Goal: Transaction & Acquisition: Purchase product/service

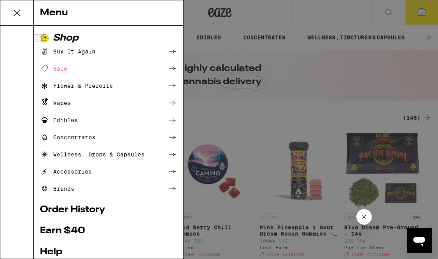
click at [61, 73] on div "Sale" at bounding box center [53, 68] width 27 height 9
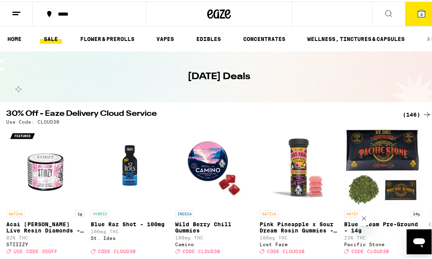
click at [422, 110] on icon at bounding box center [426, 113] width 9 height 9
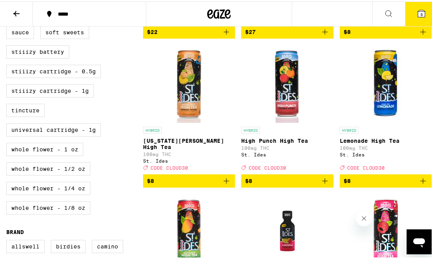
scroll to position [378, 0]
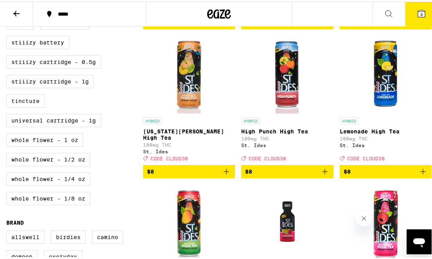
click at [418, 175] on icon "Add to bag" at bounding box center [422, 170] width 9 height 9
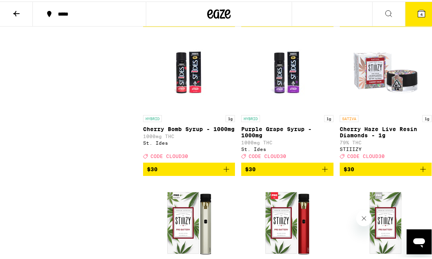
scroll to position [4081, 0]
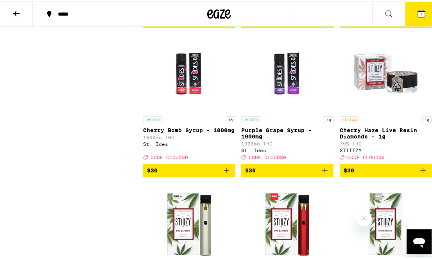
click at [323, 25] on icon "Add to bag" at bounding box center [324, 19] width 9 height 9
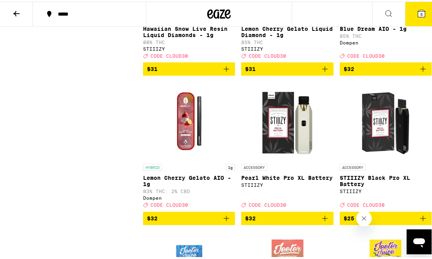
scroll to position [4621, 0]
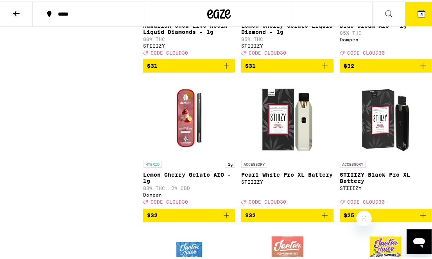
click at [325, 69] on icon "Add to bag" at bounding box center [324, 64] width 9 height 9
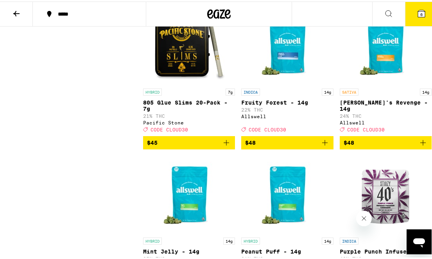
scroll to position [6630, 0]
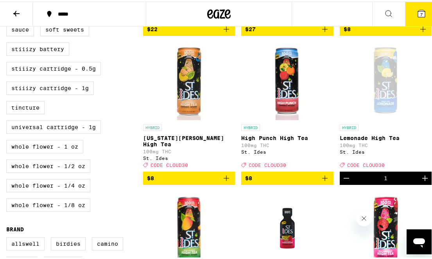
scroll to position [0, 0]
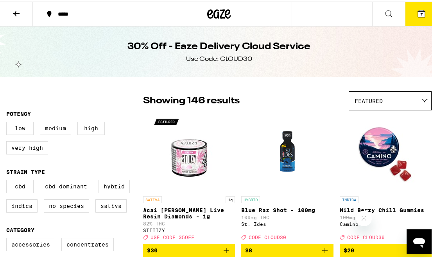
click at [372, 10] on button at bounding box center [388, 12] width 33 height 25
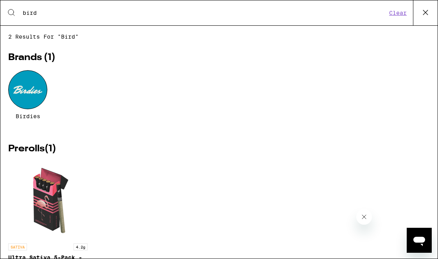
type input "bird"
click at [16, 99] on div at bounding box center [27, 89] width 39 height 39
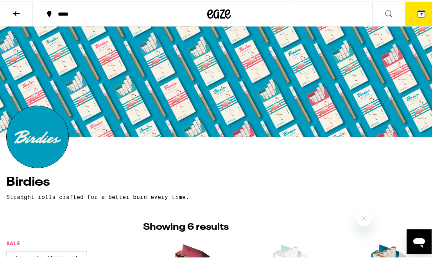
click at [48, 14] on icon at bounding box center [49, 12] width 9 height 9
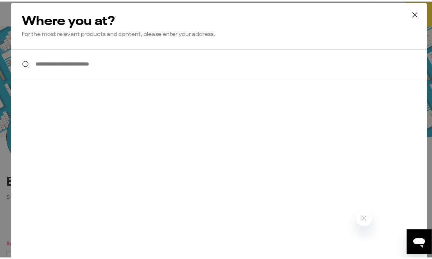
click at [64, 64] on input "**********" at bounding box center [219, 63] width 416 height 30
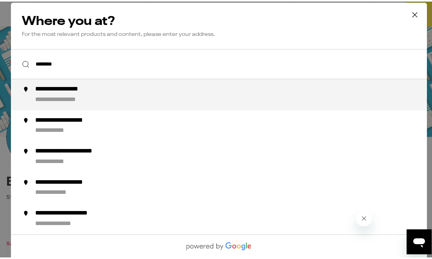
click at [61, 98] on div "**********" at bounding box center [69, 99] width 69 height 8
type input "**********"
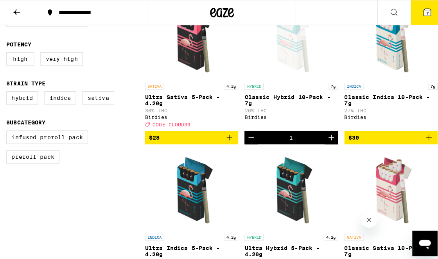
scroll to position [188, 0]
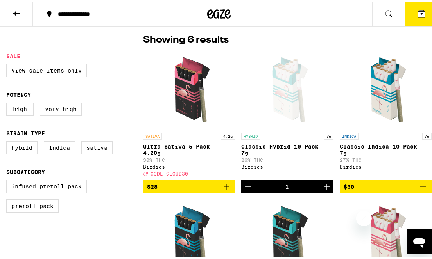
click at [420, 11] on span "7" at bounding box center [421, 13] width 2 height 5
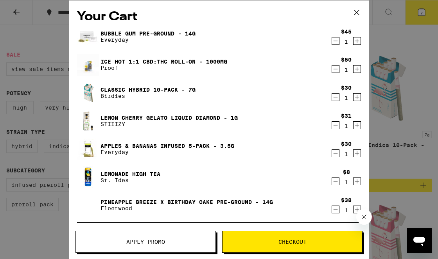
click at [332, 68] on icon "Decrement" at bounding box center [335, 68] width 7 height 9
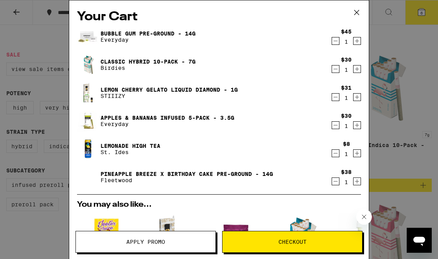
click at [332, 186] on icon "Decrement" at bounding box center [335, 181] width 7 height 9
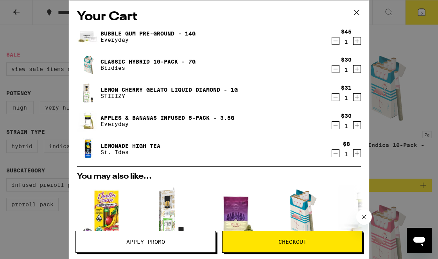
click at [173, 243] on span "Apply Promo" at bounding box center [145, 241] width 139 height 5
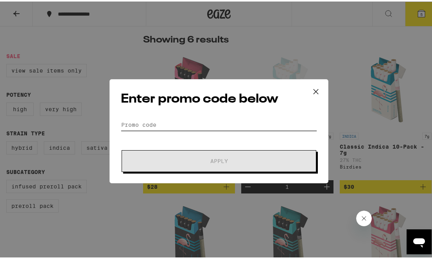
click at [137, 118] on input "Promo Code" at bounding box center [219, 124] width 196 height 12
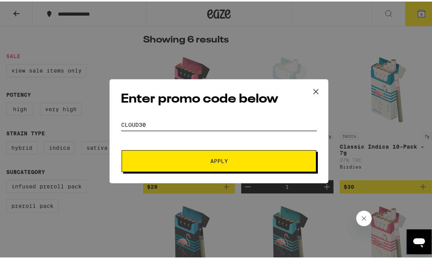
type input "cloud30"
click at [149, 152] on button "Apply" at bounding box center [219, 160] width 195 height 22
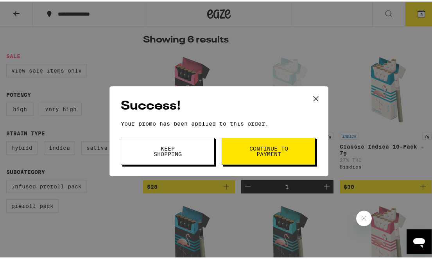
click at [150, 149] on span "Keep Shopping" at bounding box center [168, 150] width 40 height 11
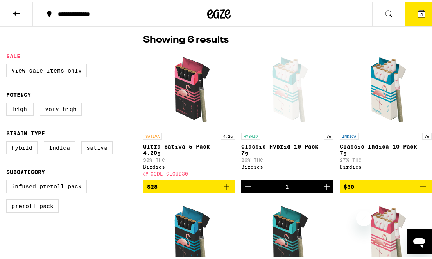
click at [420, 12] on span "5" at bounding box center [421, 13] width 2 height 5
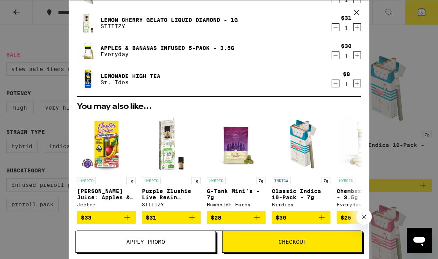
scroll to position [69, 0]
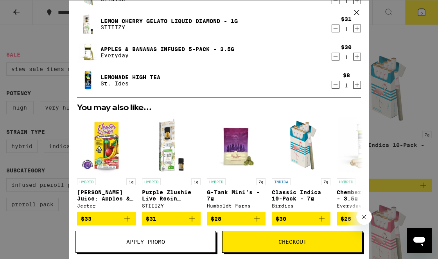
click at [332, 57] on icon "Decrement" at bounding box center [335, 56] width 7 height 9
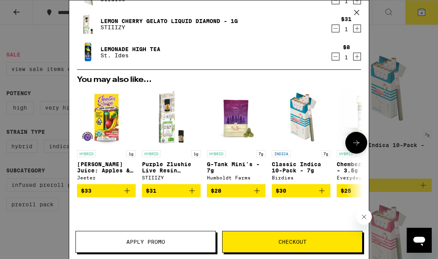
click at [259, 194] on icon "Add to bag" at bounding box center [256, 190] width 9 height 9
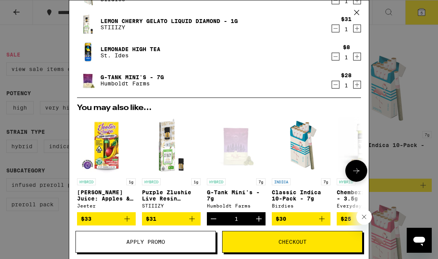
scroll to position [0, 0]
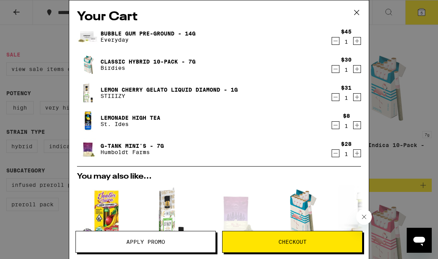
click at [332, 153] on icon "Decrement" at bounding box center [335, 153] width 7 height 9
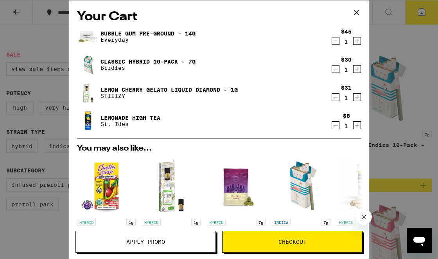
click at [354, 16] on icon at bounding box center [356, 13] width 12 height 12
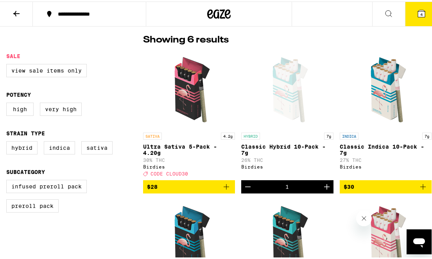
click at [215, 12] on icon at bounding box center [219, 12] width 12 height 9
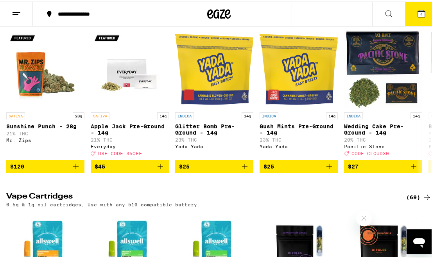
scroll to position [987, 0]
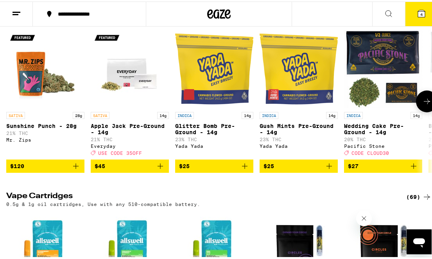
click at [422, 105] on icon at bounding box center [426, 99] width 9 height 9
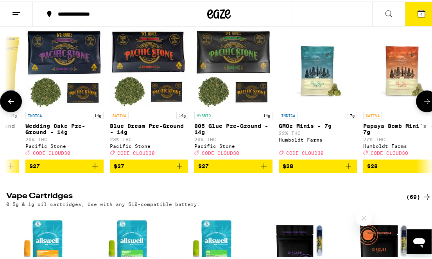
scroll to position [0, 334]
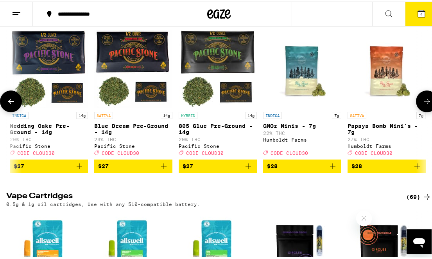
click at [422, 105] on icon at bounding box center [426, 99] width 9 height 9
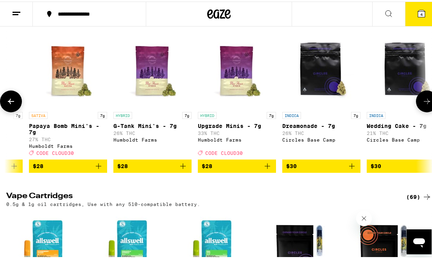
scroll to position [0, 668]
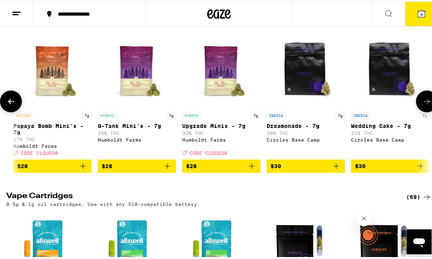
click at [422, 105] on icon at bounding box center [426, 99] width 9 height 9
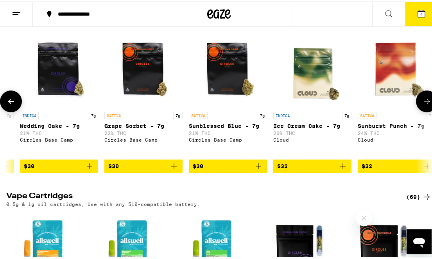
scroll to position [0, 1002]
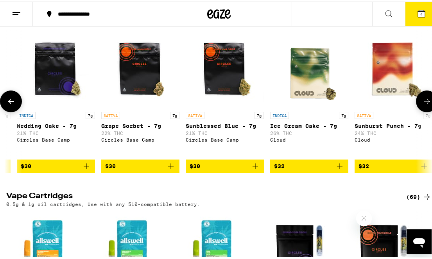
click at [7, 105] on icon at bounding box center [10, 99] width 9 height 9
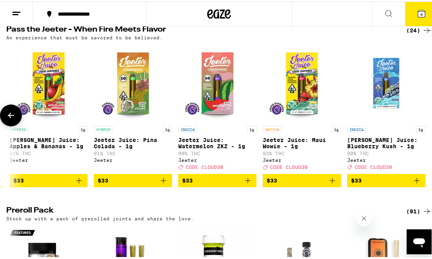
scroll to position [1952, 0]
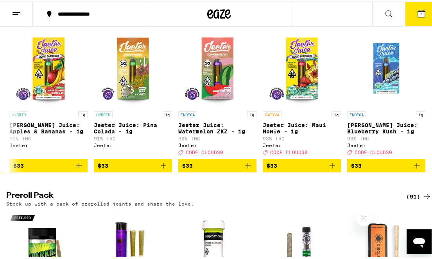
click at [424, 19] on icon at bounding box center [426, 13] width 9 height 9
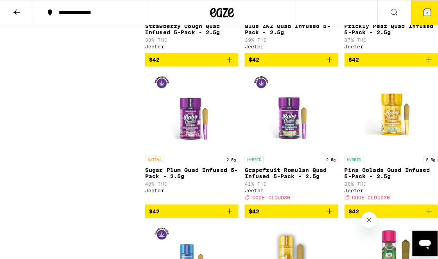
scroll to position [16, 0]
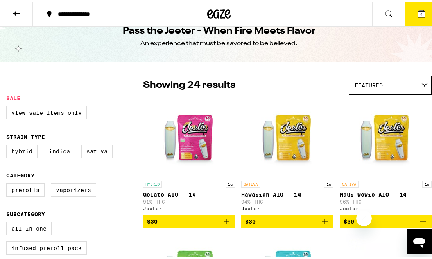
click at [420, 14] on span "4" at bounding box center [421, 13] width 2 height 5
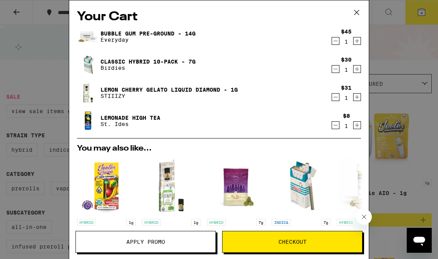
click at [332, 101] on icon "Decrement" at bounding box center [335, 97] width 7 height 9
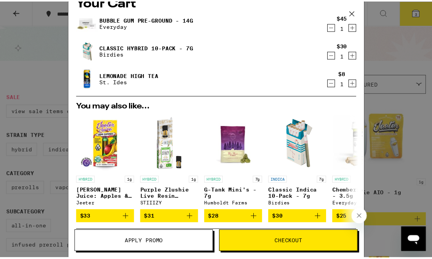
scroll to position [15, 0]
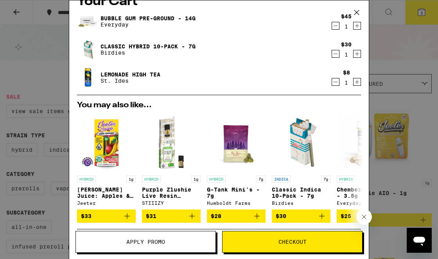
click at [356, 9] on icon at bounding box center [356, 13] width 12 height 12
